Goal: Task Accomplishment & Management: Use online tool/utility

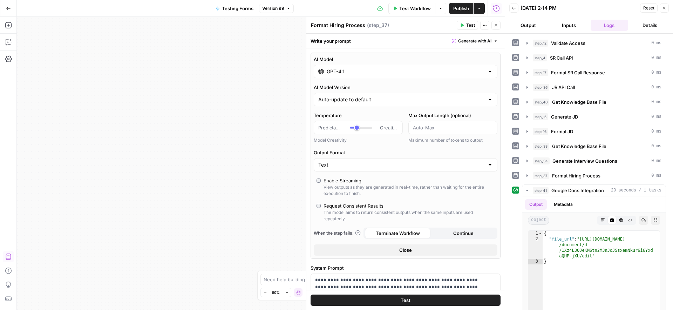
click at [11, 9] on icon "button" at bounding box center [8, 8] width 5 height 5
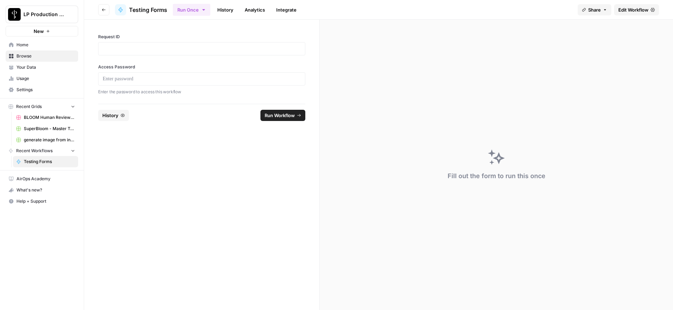
click at [34, 71] on link "Your Data" at bounding box center [42, 67] width 73 height 11
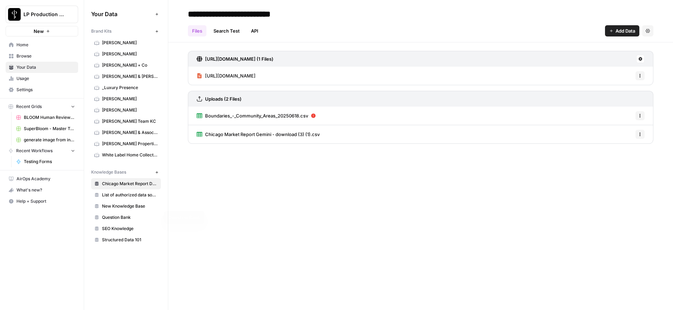
click at [118, 218] on span "Question Bank" at bounding box center [130, 217] width 56 height 6
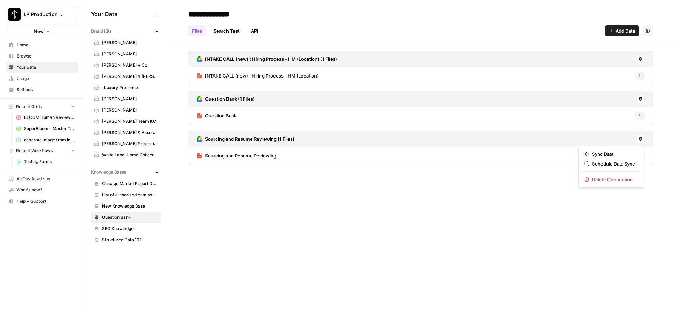
click at [639, 140] on icon at bounding box center [640, 139] width 4 height 4
click at [605, 152] on span "Sync Data" at bounding box center [613, 153] width 43 height 7
drag, startPoint x: 442, startPoint y: 222, endPoint x: 443, endPoint y: 218, distance: 4.2
click at [442, 222] on div "**********" at bounding box center [420, 155] width 504 height 310
click at [27, 160] on span "Testing Forms" at bounding box center [49, 161] width 51 height 6
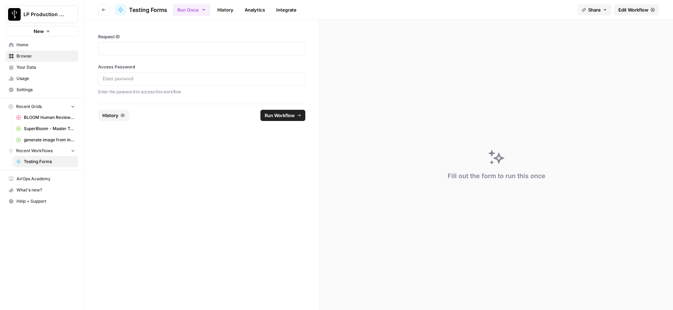
click at [643, 11] on span "Edit Workflow" at bounding box center [633, 9] width 30 height 7
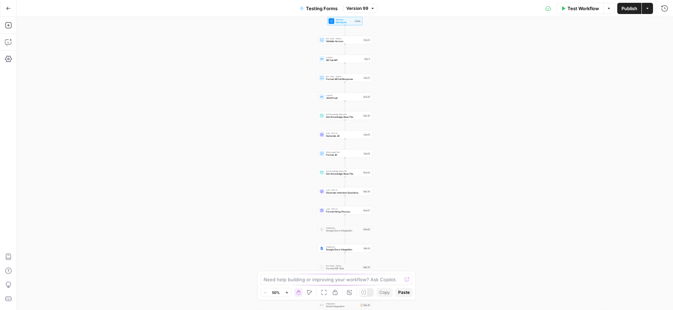
click at [329, 212] on span "Format Hiring Process" at bounding box center [343, 212] width 35 height 4
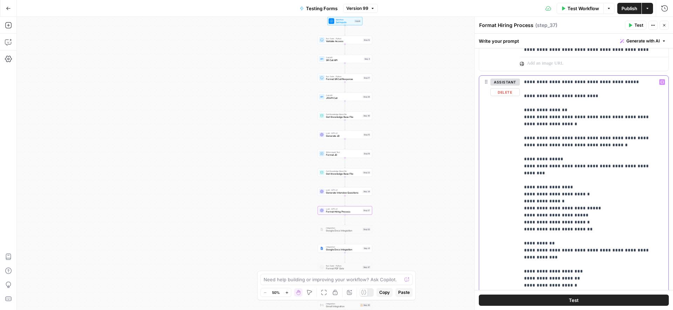
drag, startPoint x: 526, startPoint y: 145, endPoint x: 621, endPoint y: 147, distance: 94.6
click at [621, 147] on p "**********" at bounding box center [589, 235] width 130 height 315
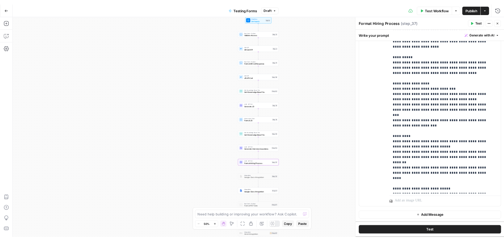
scroll to position [2929, 0]
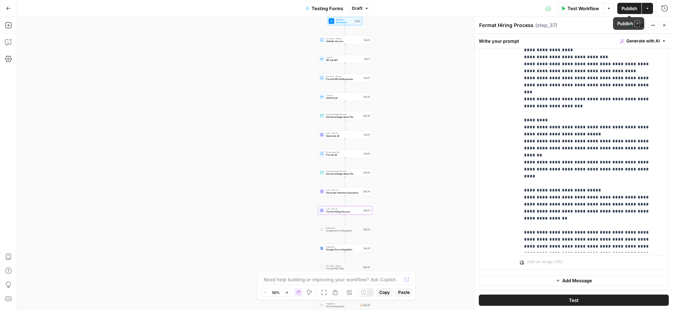
click at [626, 8] on span "Publish" at bounding box center [629, 8] width 16 height 7
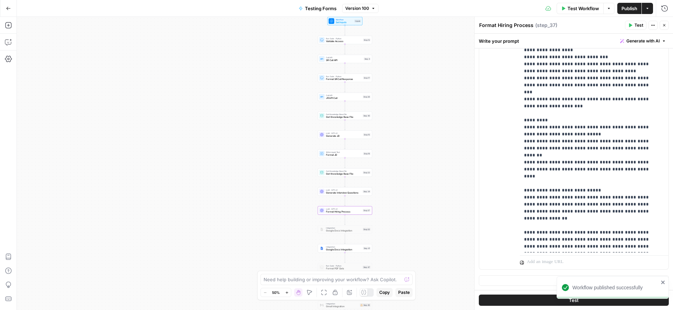
click at [430, 32] on div "Workflow Set Inputs Inputs Run Code · Python Validate Access Step 12 Call API S…" at bounding box center [345, 163] width 656 height 293
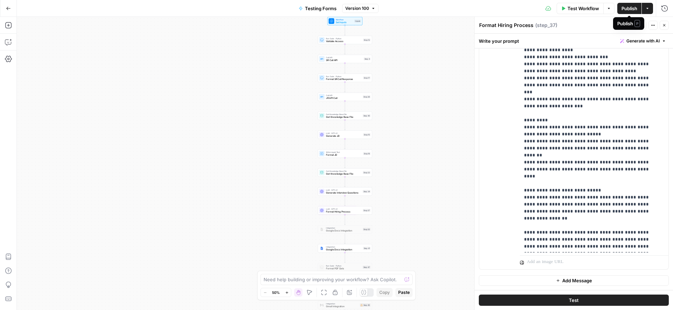
click at [632, 9] on span "Publish" at bounding box center [629, 8] width 16 height 7
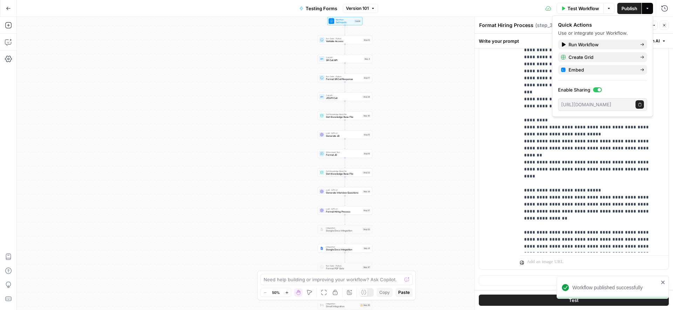
click at [440, 9] on div "Test Workflow Options Publish Actions Run History" at bounding box center [525, 8] width 295 height 16
